Goal: Task Accomplishment & Management: Manage account settings

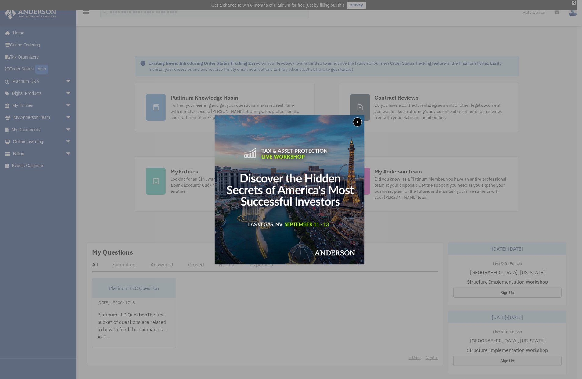
click at [359, 120] on button "x" at bounding box center [357, 121] width 9 height 9
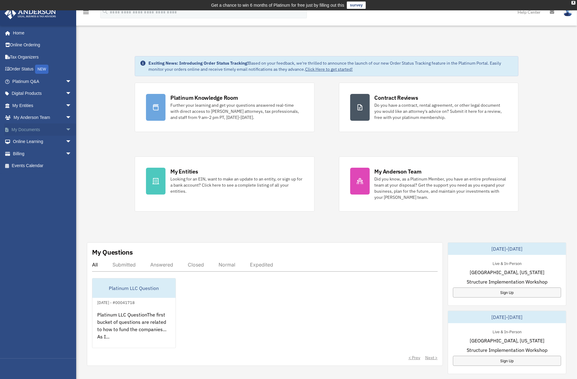
click at [31, 131] on link "My Documents arrow_drop_down" at bounding box center [42, 130] width 77 height 12
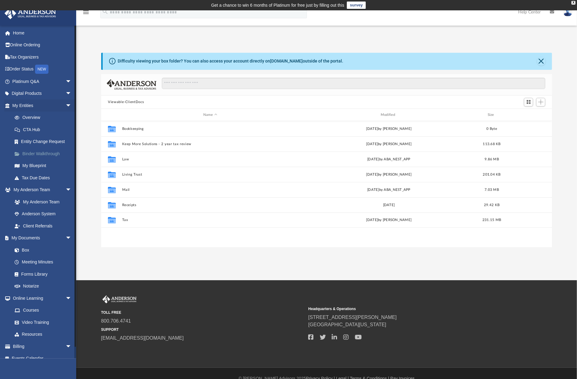
scroll to position [134, 447]
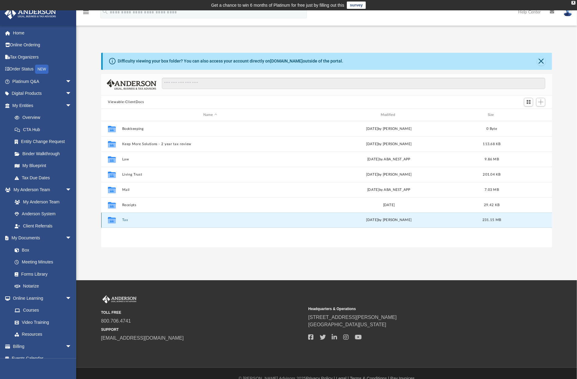
click at [127, 220] on button "Tax" at bounding box center [210, 220] width 176 height 4
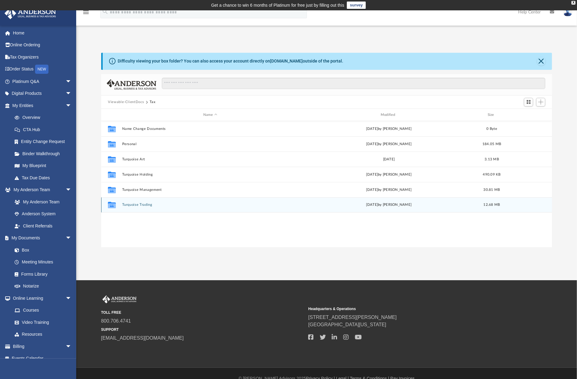
click at [134, 205] on button "Turquoise Trading" at bounding box center [210, 205] width 176 height 4
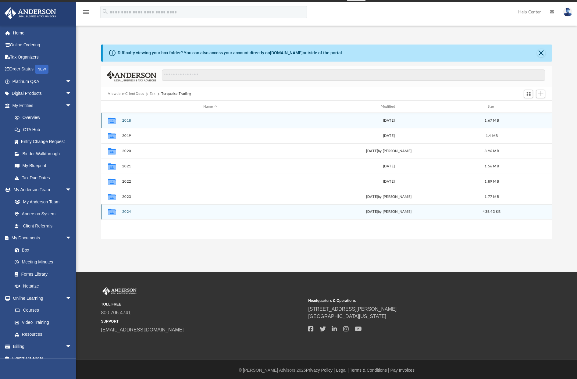
scroll to position [10, 0]
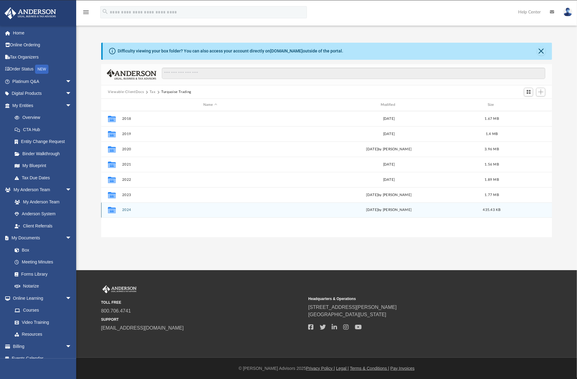
click at [128, 210] on button "2024" at bounding box center [210, 210] width 176 height 4
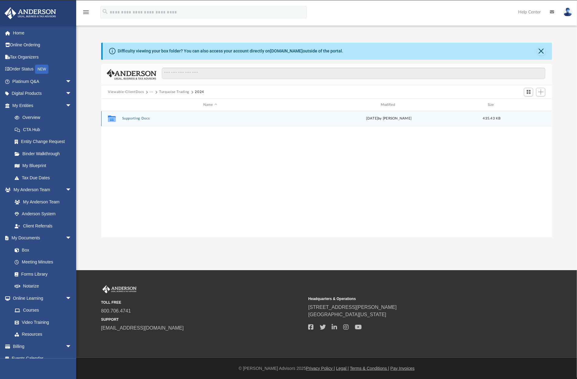
click at [138, 118] on button "Supporting Docs" at bounding box center [210, 119] width 176 height 4
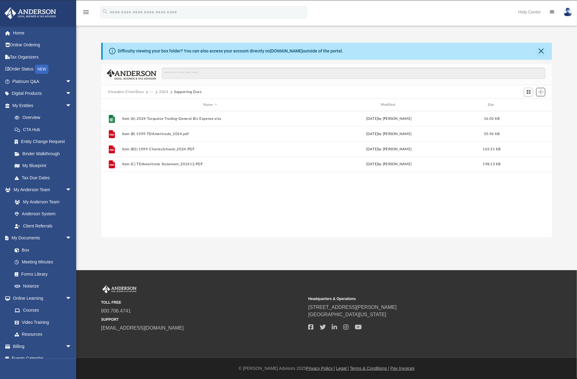
click at [543, 92] on span "Add" at bounding box center [541, 91] width 5 height 5
click at [530, 103] on li "Upload" at bounding box center [533, 104] width 20 height 6
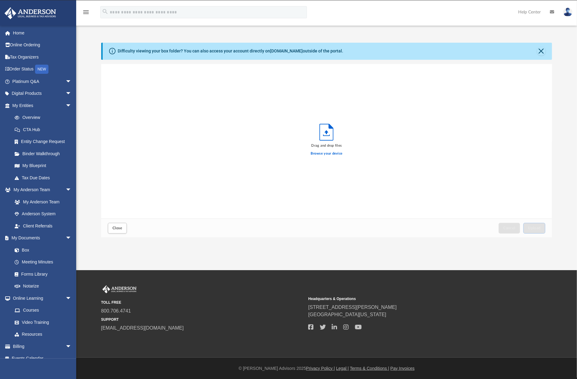
scroll to position [150, 447]
click at [544, 52] on button "Close" at bounding box center [542, 51] width 9 height 9
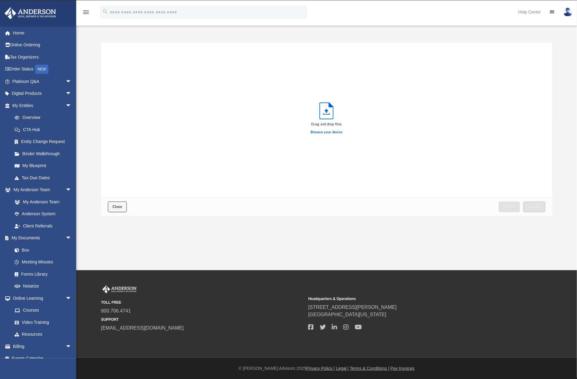
click at [116, 204] on button "Close" at bounding box center [117, 207] width 19 height 11
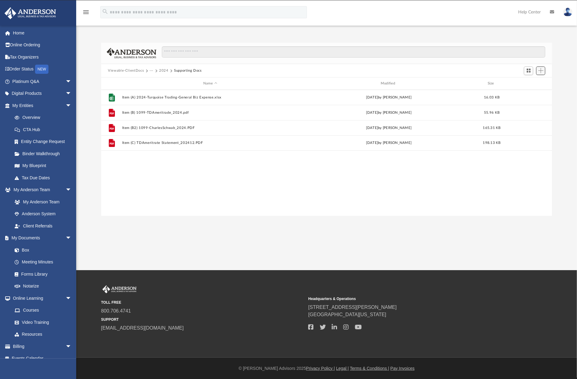
click at [545, 70] on button "Add" at bounding box center [541, 71] width 9 height 9
click at [531, 82] on li "Upload" at bounding box center [533, 83] width 20 height 6
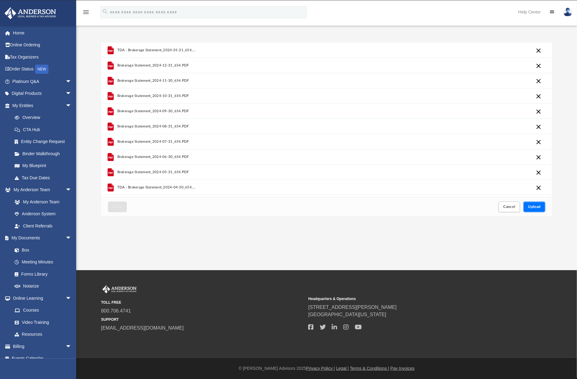
click at [532, 205] on span "Upload" at bounding box center [534, 207] width 13 height 4
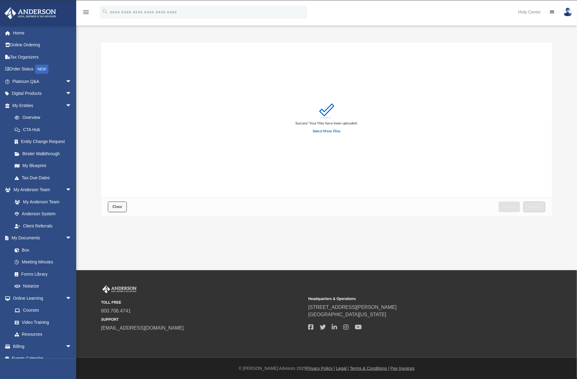
click at [122, 203] on button "Close" at bounding box center [117, 207] width 19 height 11
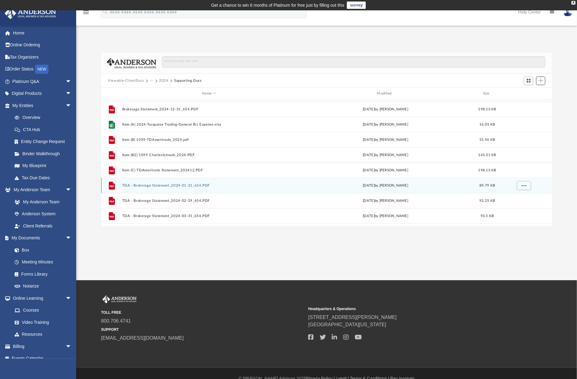
scroll to position [117, 0]
